Goal: Information Seeking & Learning: Learn about a topic

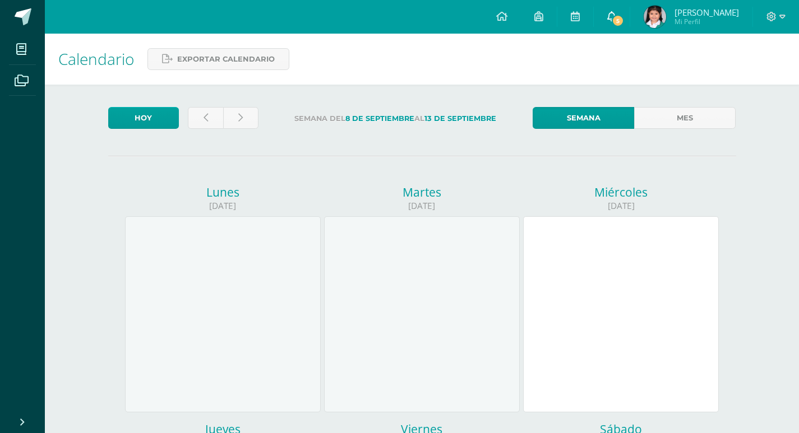
click at [616, 15] on icon at bounding box center [611, 16] width 9 height 10
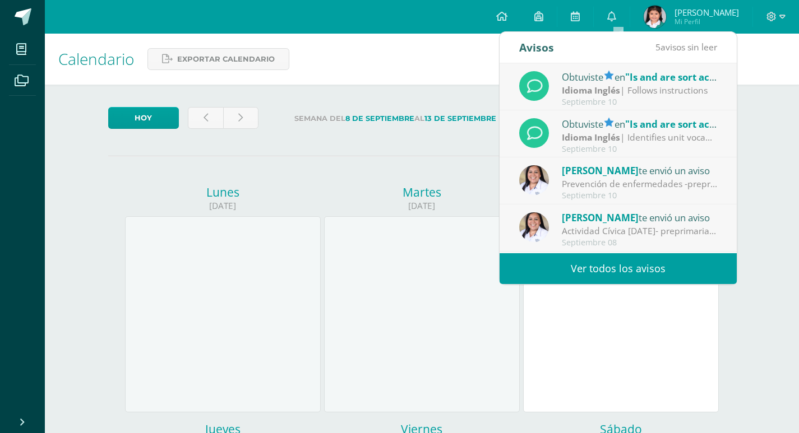
click at [598, 182] on div "Prevención de enfermedades -preprimaria-: Buenos días padres de familia, bendec…" at bounding box center [640, 184] width 156 height 13
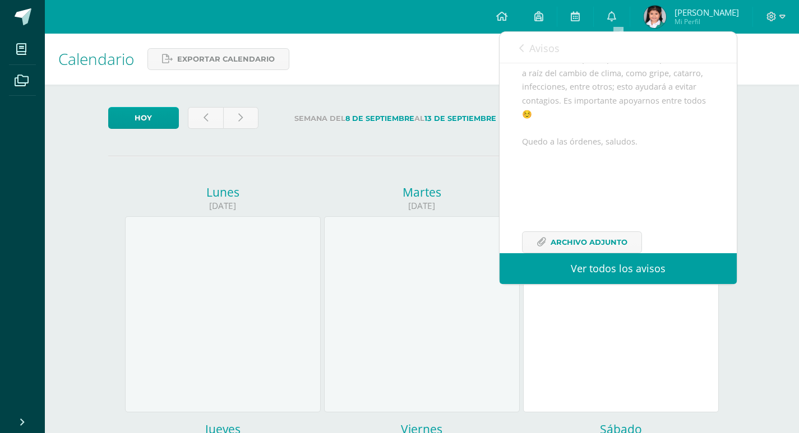
scroll to position [232, 0]
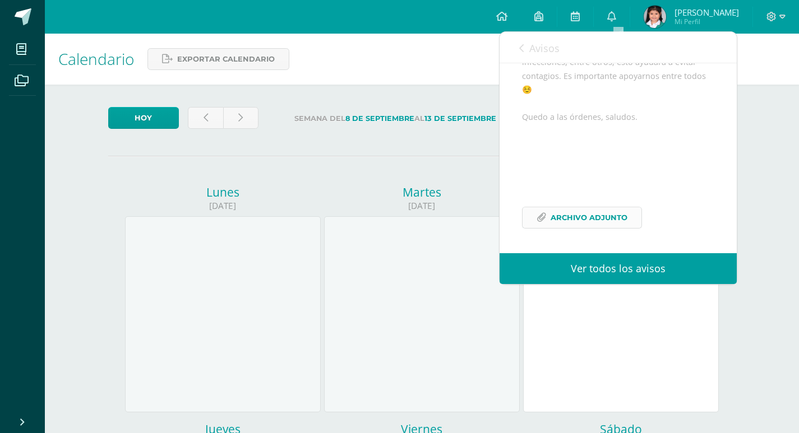
click at [552, 223] on span "Archivo Adjunto" at bounding box center [588, 217] width 77 height 21
click at [522, 44] on icon at bounding box center [521, 48] width 4 height 9
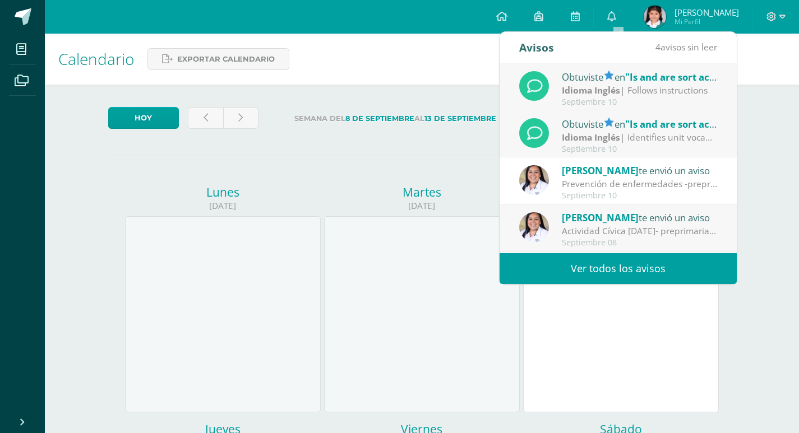
click at [599, 223] on span "[PERSON_NAME]" at bounding box center [600, 217] width 77 height 13
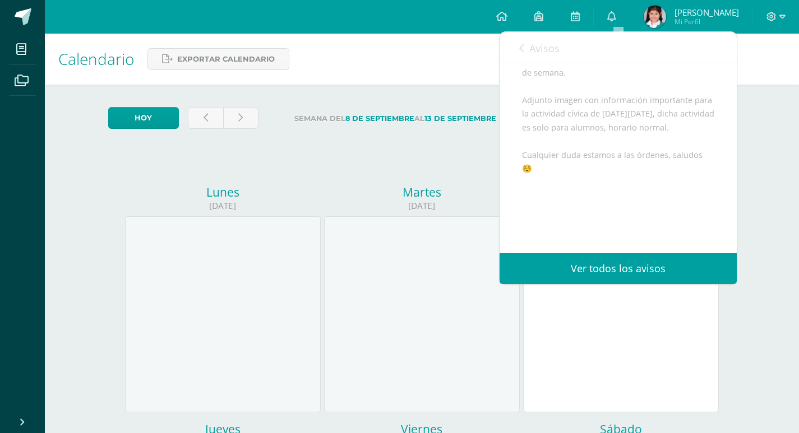
scroll to position [205, 0]
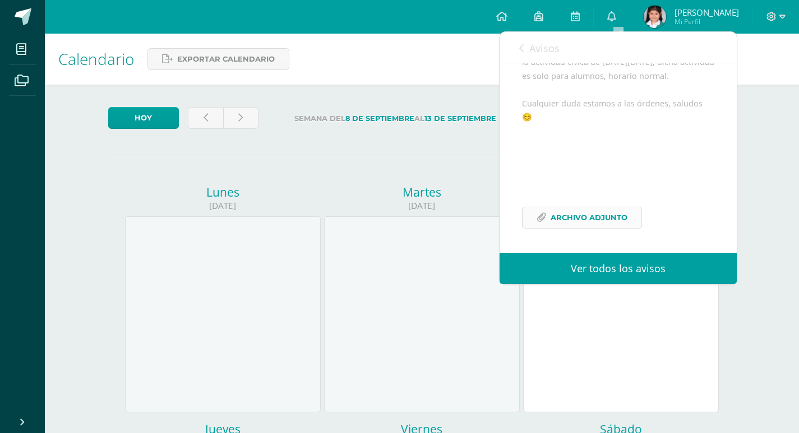
click at [564, 220] on span "Archivo Adjunto" at bounding box center [588, 217] width 77 height 21
click at [517, 41] on div "Avisos 3 avisos sin leer Avisos" at bounding box center [617, 47] width 237 height 31
click at [525, 43] on link "Avisos" at bounding box center [539, 48] width 40 height 32
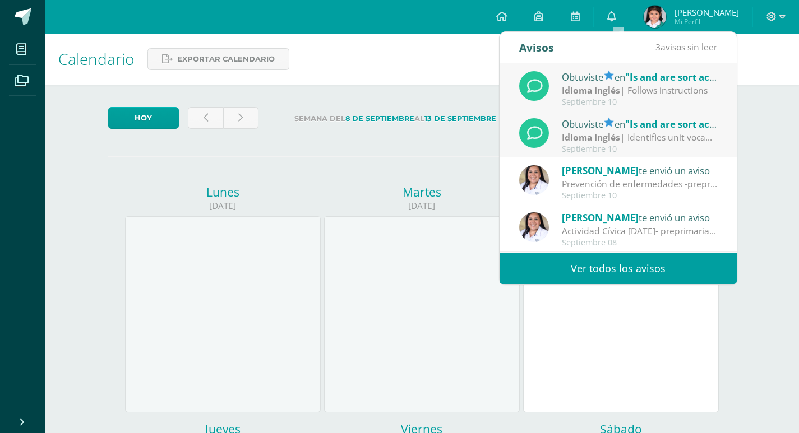
click at [569, 119] on div "Obtuviste en "Is and are sort activity" en Idioma Inglés" at bounding box center [640, 123] width 156 height 15
